Goal: Task Accomplishment & Management: Manage account settings

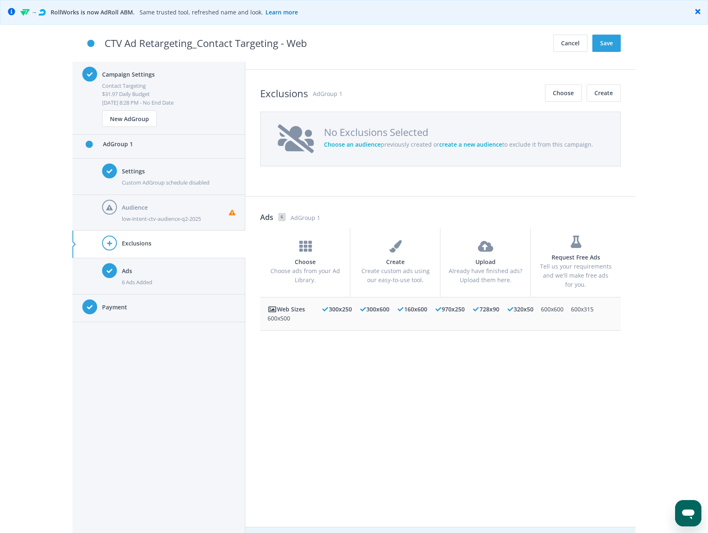
click at [187, 212] on h4 "Audience" at bounding box center [175, 207] width 107 height 9
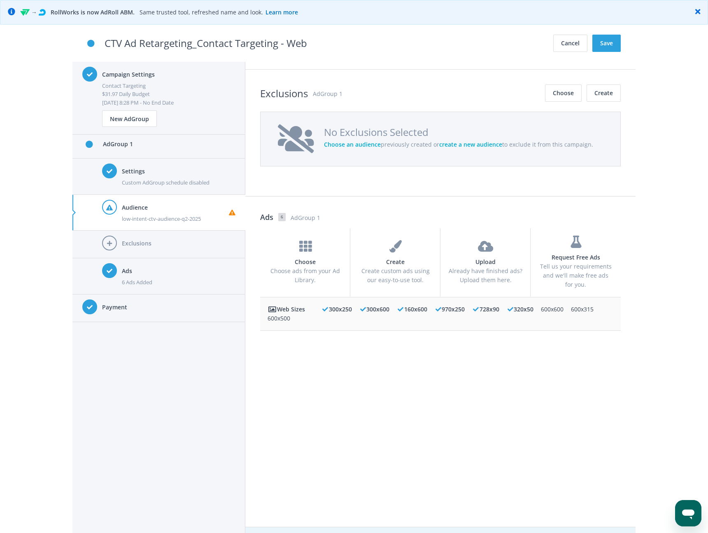
scroll to position [598, 0]
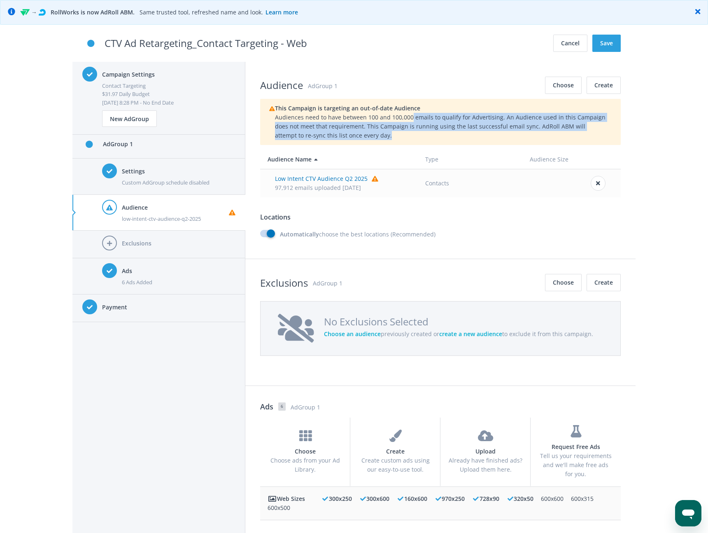
drag, startPoint x: 405, startPoint y: 117, endPoint x: 420, endPoint y: 134, distance: 22.2
click at [420, 134] on div "This Campaign is targeting an out-of-date Audience Audiences need to have betwe…" at bounding box center [440, 122] width 351 height 36
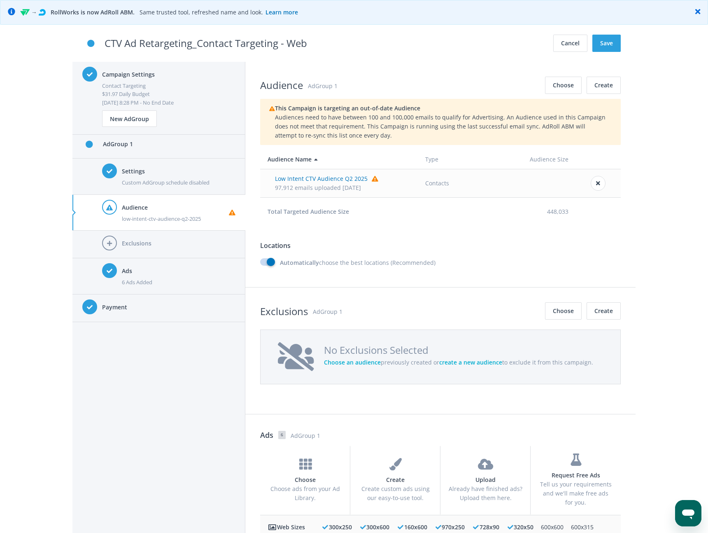
click at [341, 179] on span "Low Intent CTV Audience Q2 2025" at bounding box center [326, 179] width 103 height 8
click at [372, 177] on icon at bounding box center [375, 179] width 7 height 6
click at [304, 180] on span "Low Intent CTV Audience Q2 2025" at bounding box center [326, 179] width 103 height 8
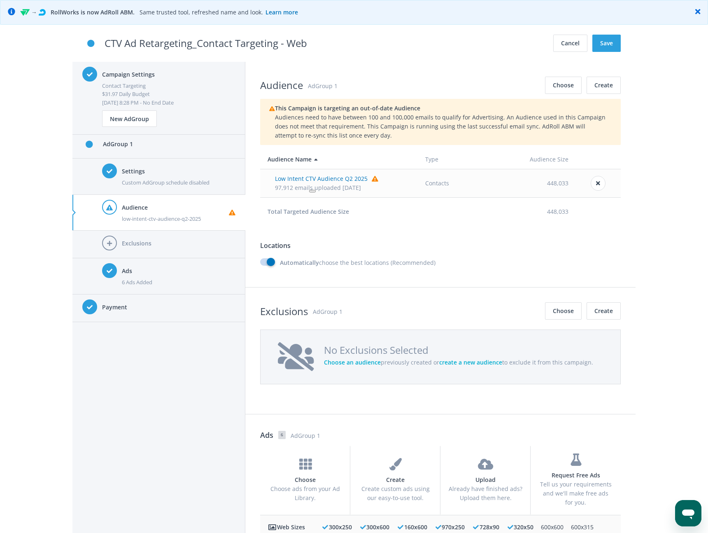
click at [319, 179] on span "Low Intent CTV Audience Q2 2025" at bounding box center [326, 179] width 103 height 8
drag, startPoint x: 275, startPoint y: 178, endPoint x: 363, endPoint y: 177, distance: 87.3
click at [363, 177] on span "Low Intent CTV Audience Q2 2025 This Audience has more than 100,000 emails" at bounding box center [326, 179] width 103 height 8
copy span "Low Intent CTV Audience Q2 2025"
click at [354, 227] on section "Audience AdGroup 1 Choose Create This Campaign is targeting an out-of-date Audi…" at bounding box center [440, 175] width 390 height 226
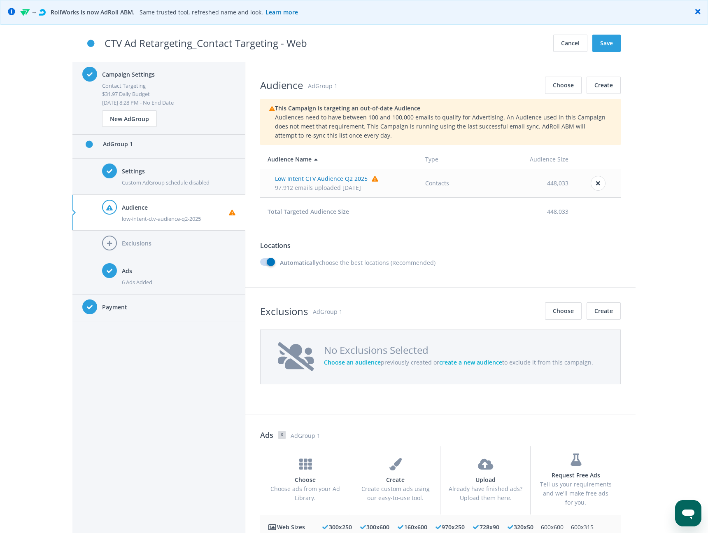
click at [313, 212] on strong "Total Targeted Audience Size" at bounding box center [309, 211] width 82 height 8
click at [333, 216] on html at bounding box center [325, 221] width 21 height 14
click at [370, 222] on td "Total Targeted Audience Size" at bounding box center [339, 211] width 158 height 28
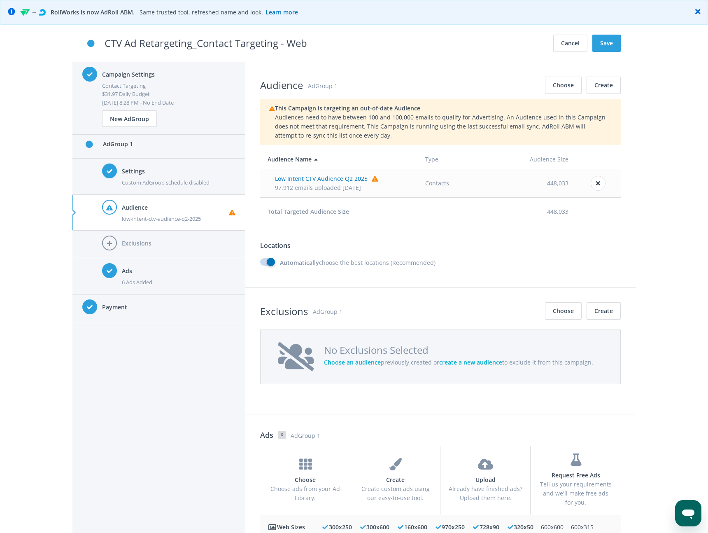
click at [389, 214] on td "Total Targeted Audience Size" at bounding box center [339, 211] width 158 height 28
click at [425, 250] on h3 "Locations" at bounding box center [440, 245] width 361 height 10
click at [407, 217] on td "Total Targeted Audience Size" at bounding box center [339, 211] width 158 height 28
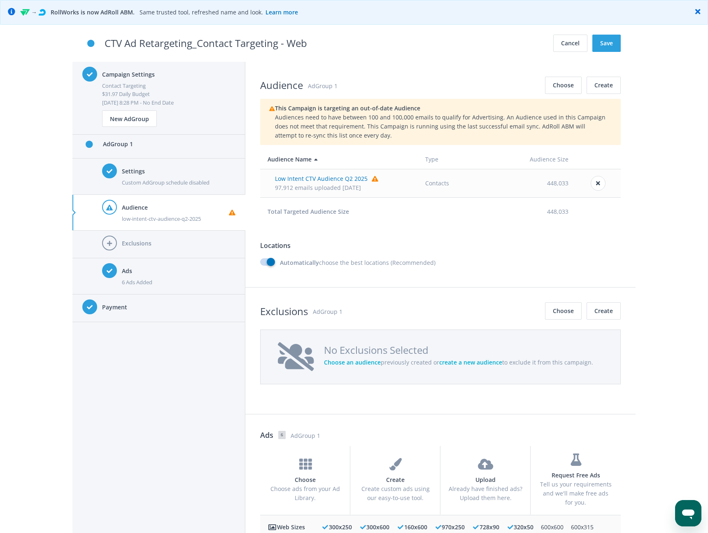
click at [171, 413] on div "Campaign Settings Contact Targeting $31.97 Daily Budget Aug 28, 8:28 PM - No En…" at bounding box center [158, 309] width 173 height 495
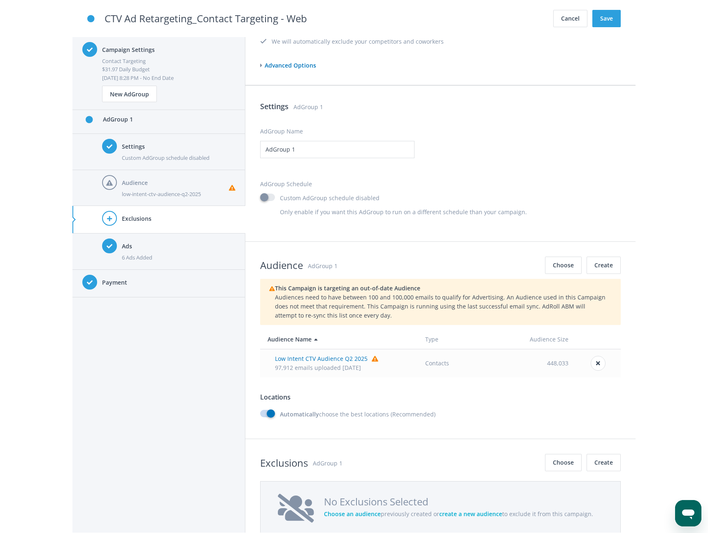
scroll to position [787, 0]
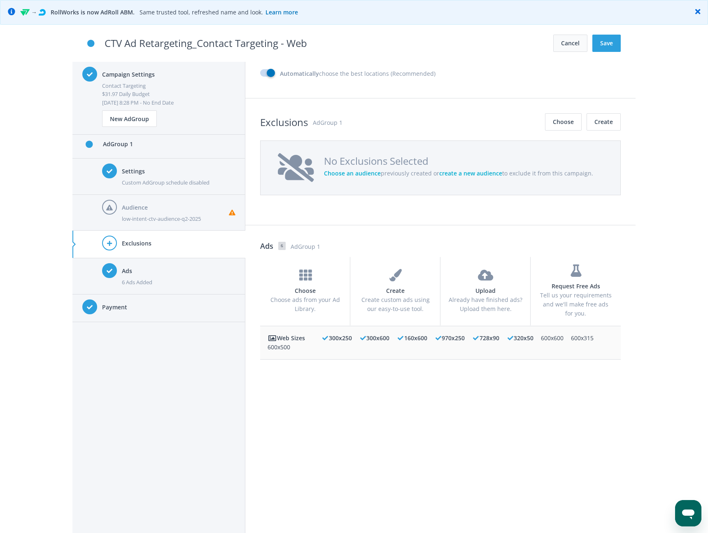
click at [559, 43] on button "Cancel" at bounding box center [570, 43] width 34 height 17
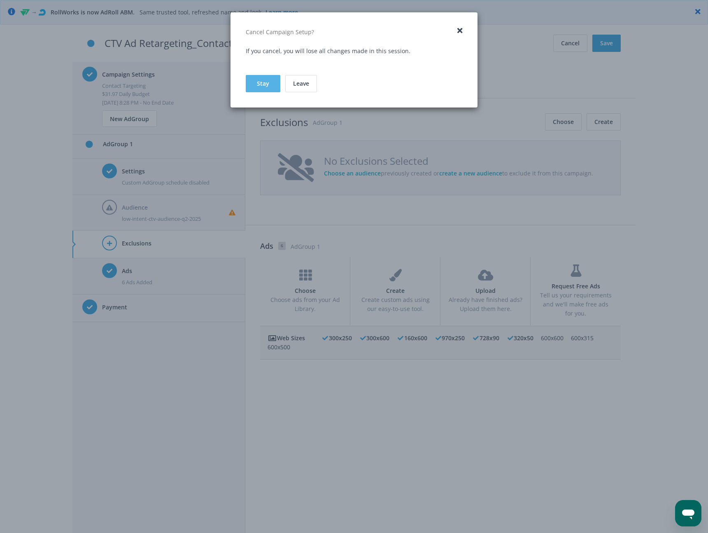
click at [272, 84] on button "Stay" at bounding box center [263, 83] width 35 height 17
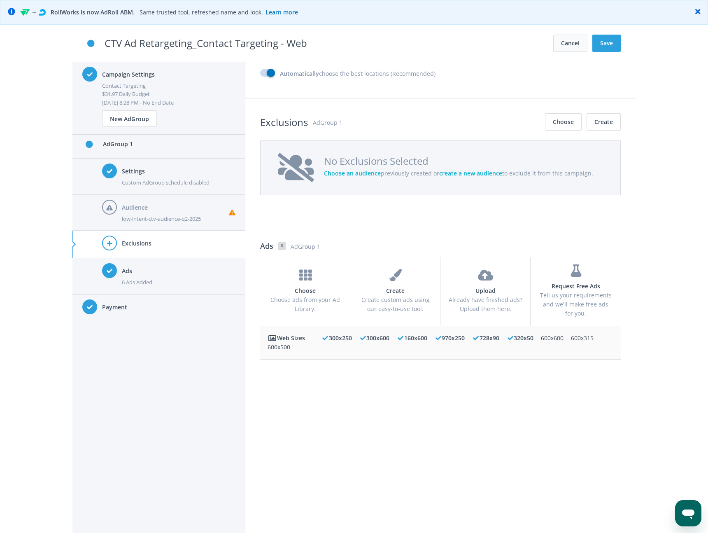
click at [568, 40] on button "Cancel" at bounding box center [570, 43] width 34 height 17
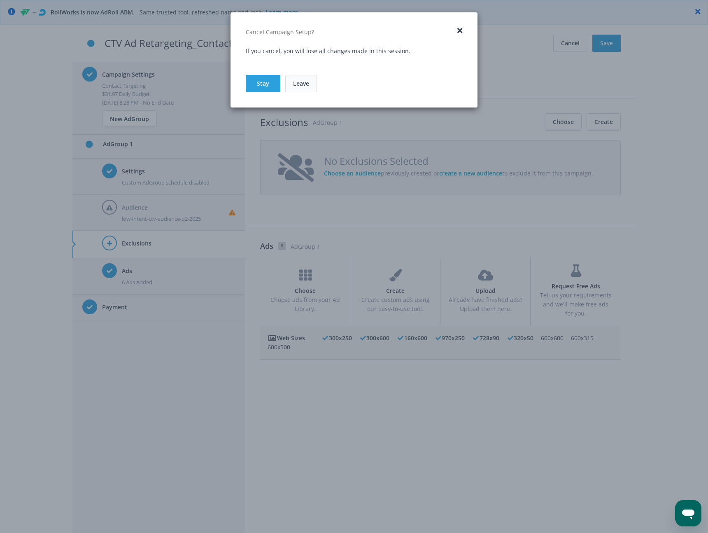
click at [305, 87] on link "Leave" at bounding box center [301, 83] width 32 height 17
